Goal: Entertainment & Leisure: Consume media (video, audio)

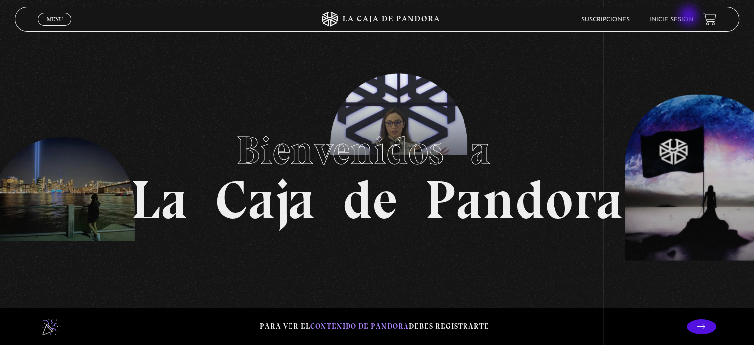
click at [688, 17] on link "Inicie sesión" at bounding box center [672, 20] width 44 height 6
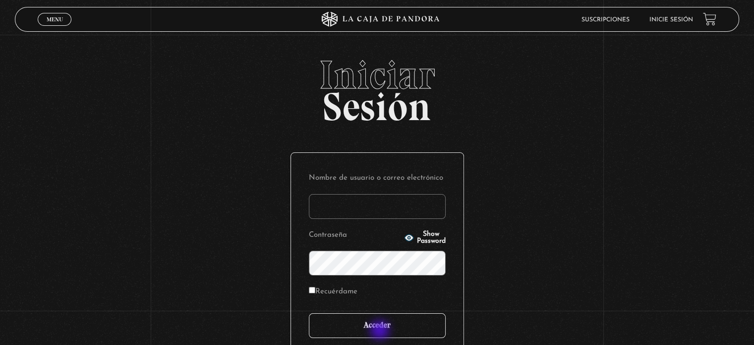
type input "sandyelg@hotmail.com"
click at [381, 331] on input "Acceder" at bounding box center [377, 325] width 137 height 25
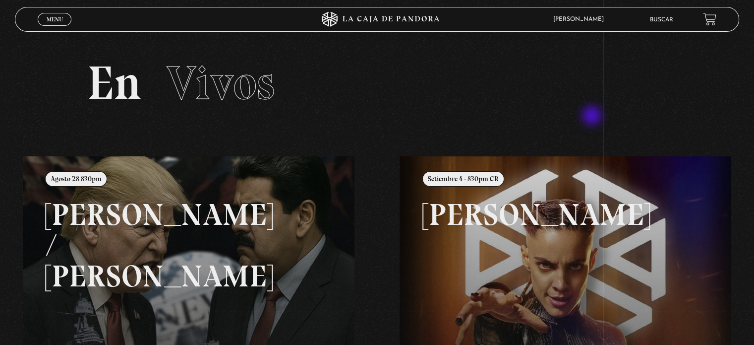
click at [593, 117] on section "En Vivos" at bounding box center [377, 95] width 754 height 121
click at [54, 22] on span "Menu" at bounding box center [55, 19] width 16 height 6
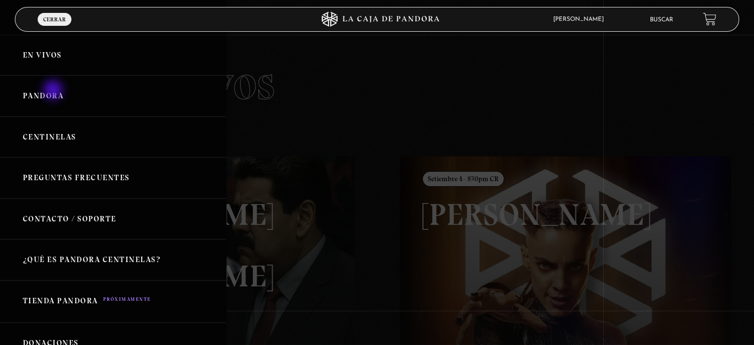
click at [54, 91] on link "Pandora" at bounding box center [113, 95] width 226 height 41
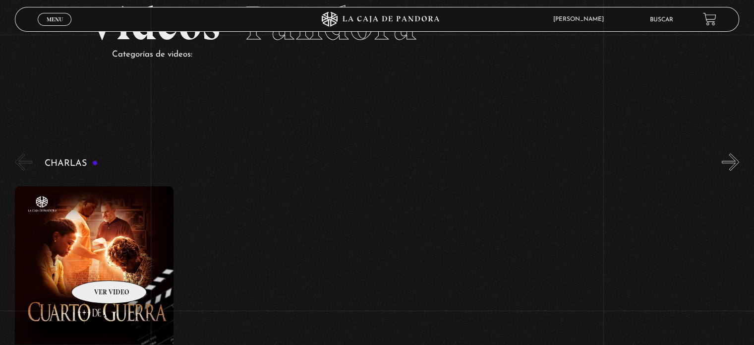
scroll to position [149, 0]
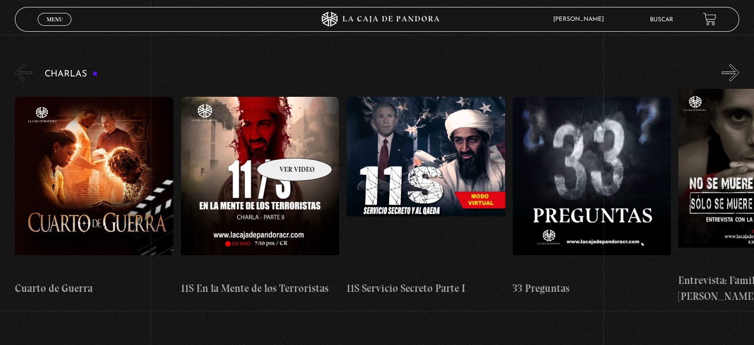
click at [282, 143] on figure at bounding box center [260, 186] width 158 height 179
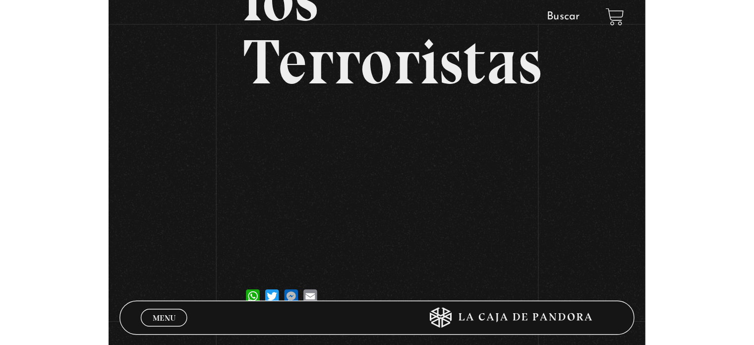
scroll to position [248, 0]
